Goal: Transaction & Acquisition: Purchase product/service

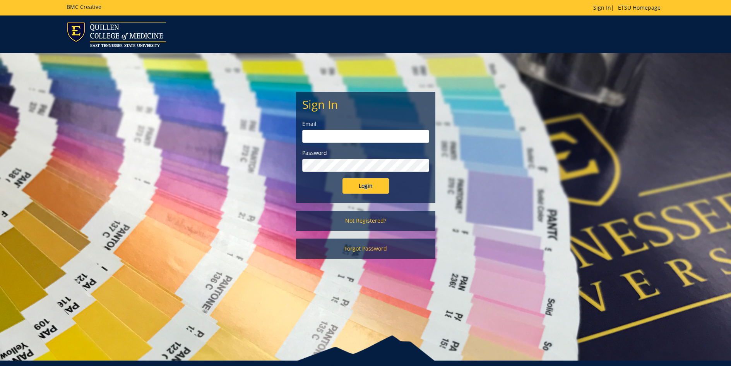
type input "conleyga@etsu.edu"
click at [364, 185] on input "Login" at bounding box center [365, 185] width 46 height 15
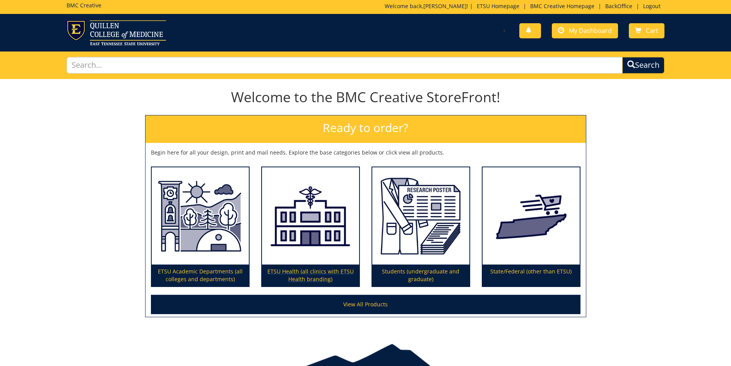
scroll to position [2, 0]
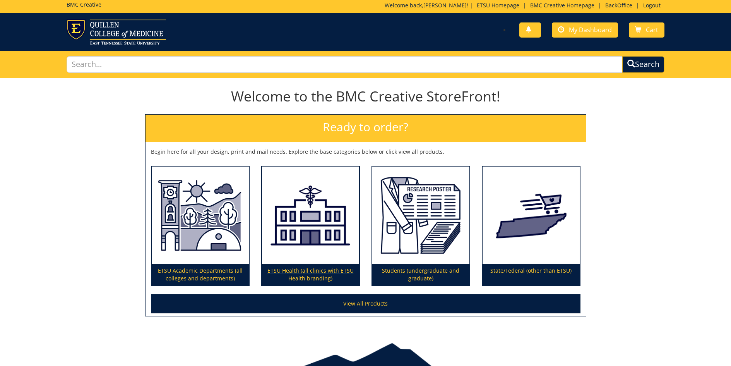
click at [313, 272] on p "ETSU Health (all clinics with ETSU Health branding)" at bounding box center [310, 274] width 97 height 22
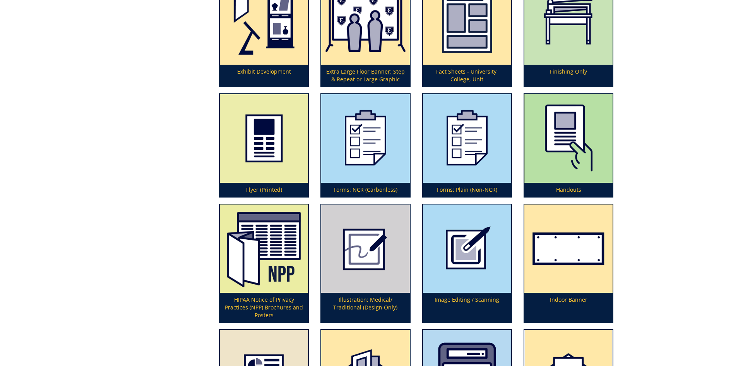
scroll to position [986, 0]
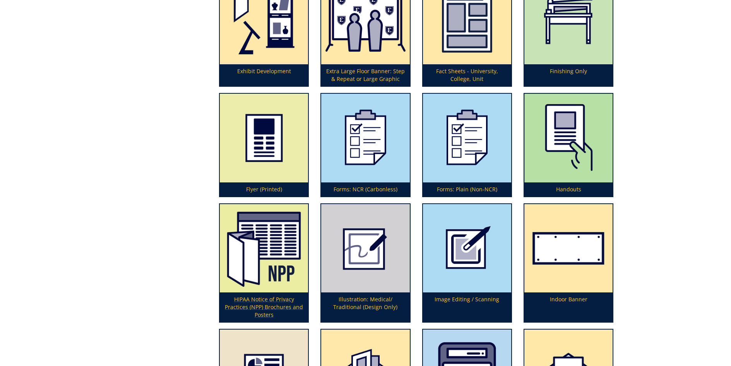
click at [253, 242] on img at bounding box center [264, 248] width 88 height 88
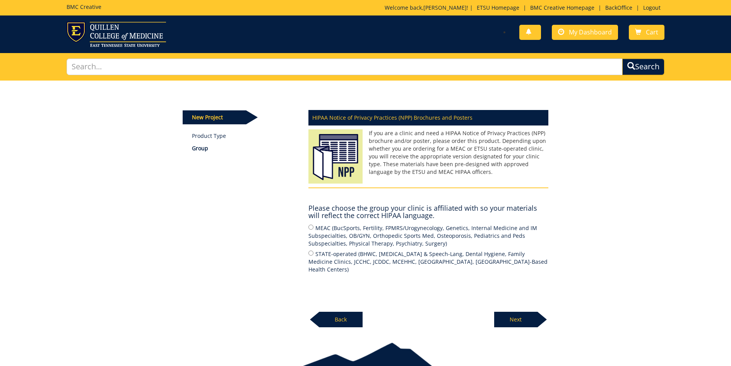
click at [311, 226] on input "MEAC (BucSports, Fertility, FPMRS/Urogynecology, Genetics, Internal Medicine an…" at bounding box center [310, 226] width 5 height 5
radio input "true"
click at [515, 314] on p "Next" at bounding box center [515, 318] width 43 height 15
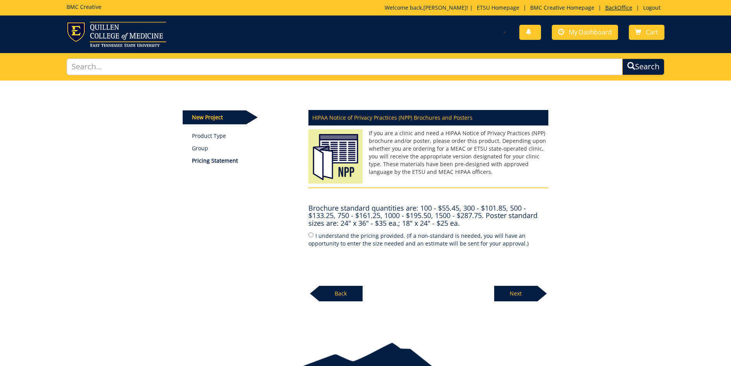
click at [612, 9] on link "BackOffice" at bounding box center [618, 7] width 35 height 7
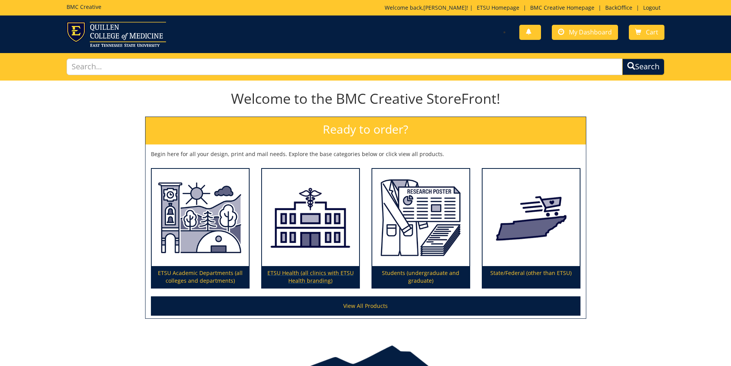
click at [306, 233] on img at bounding box center [310, 217] width 97 height 97
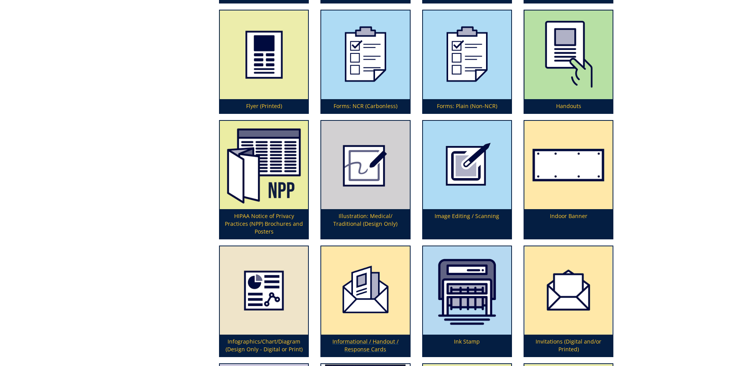
scroll to position [1070, 0]
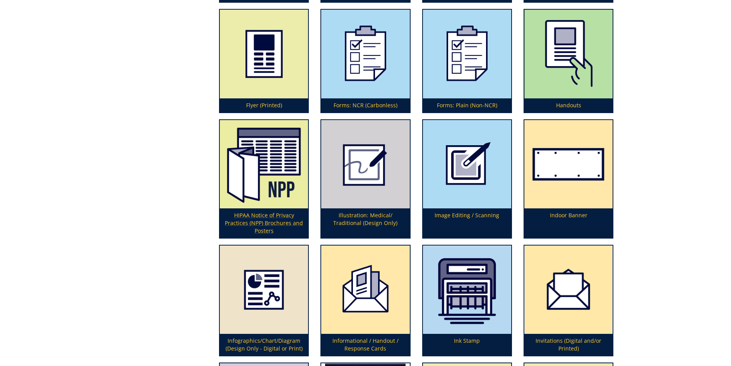
click at [269, 170] on img at bounding box center [264, 164] width 88 height 88
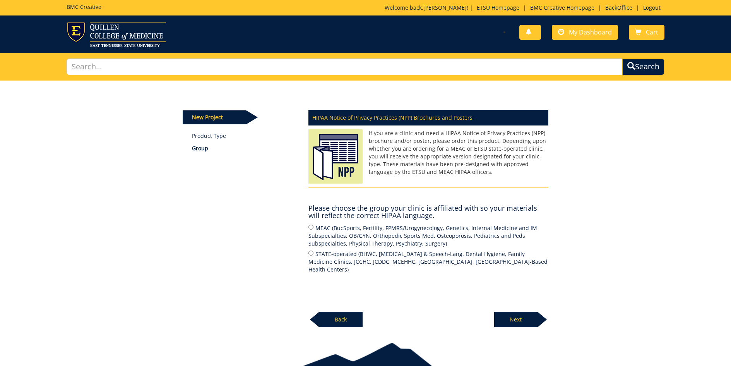
click at [311, 227] on input "MEAC (BucSports, Fertility, FPMRS/Urogynecology, Genetics, Internal Medicine an…" at bounding box center [310, 226] width 5 height 5
radio input "true"
click at [510, 311] on p "Next" at bounding box center [515, 318] width 43 height 15
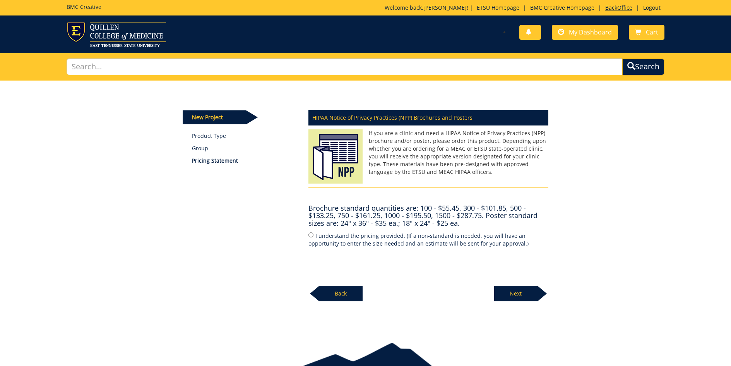
click at [612, 7] on link "BackOffice" at bounding box center [618, 7] width 35 height 7
